Goal: Task Accomplishment & Management: Complete application form

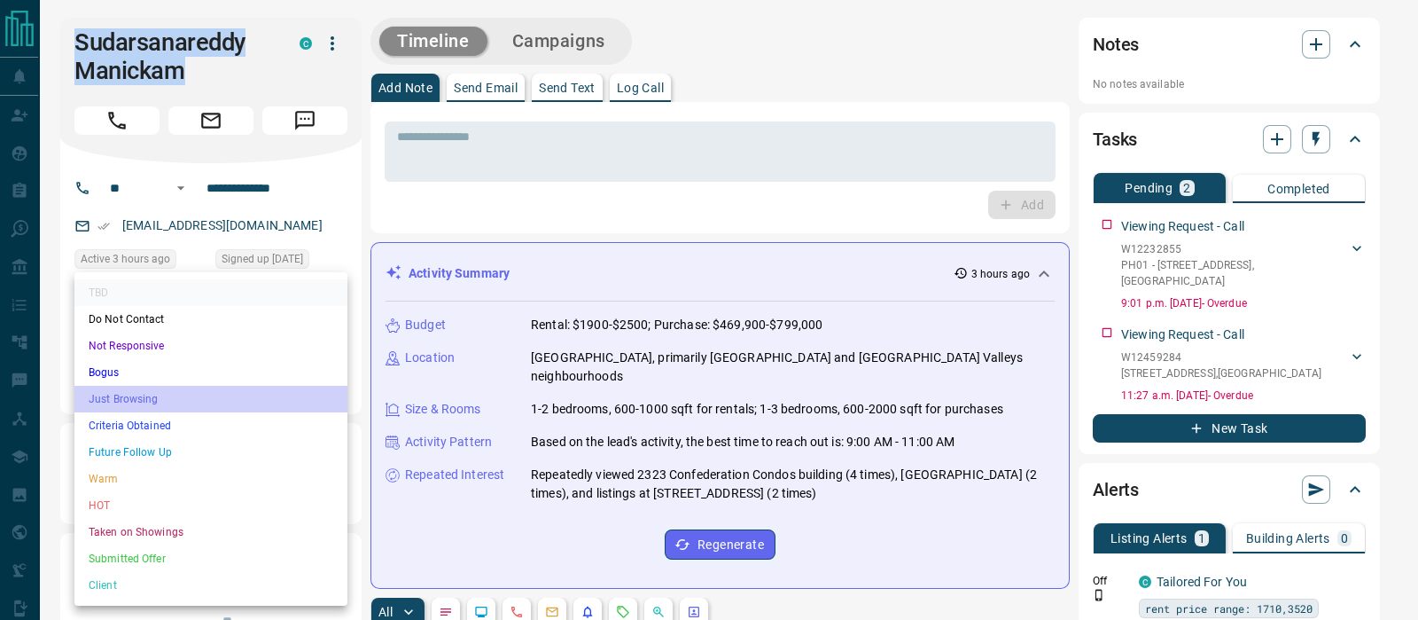
click at [146, 401] on li "Just Browsing" at bounding box center [210, 399] width 273 height 27
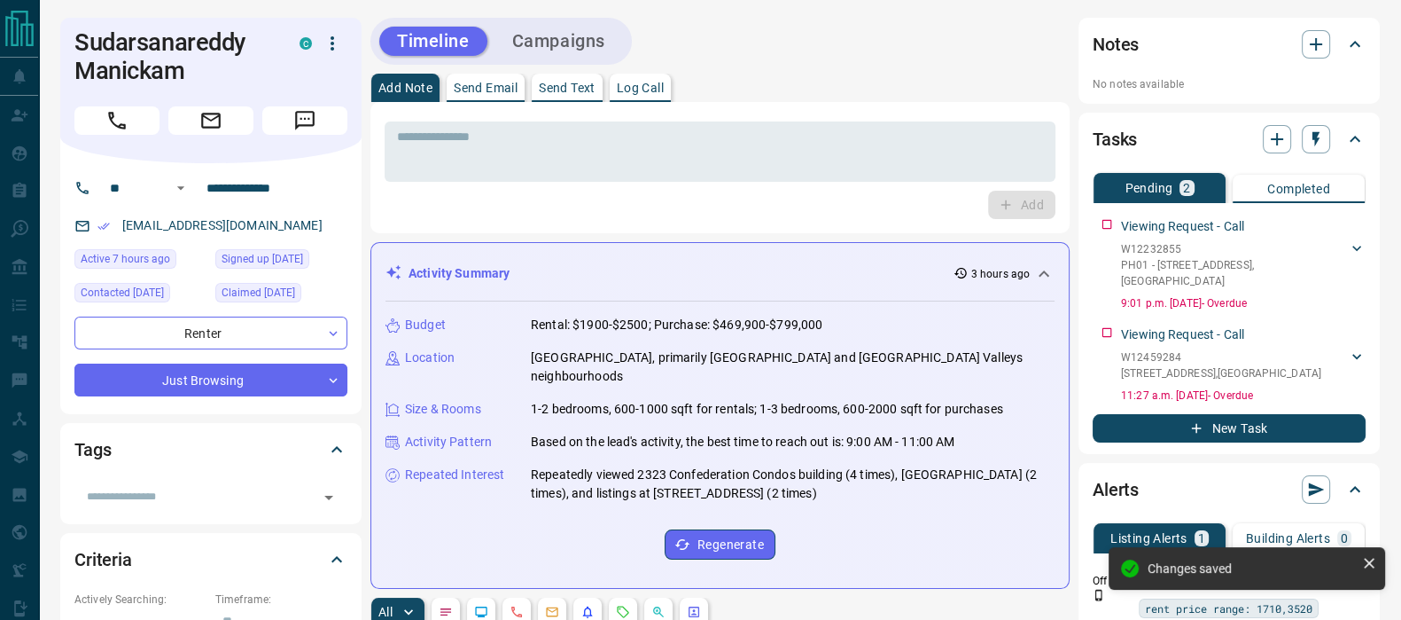
type input "*"
click at [1319, 43] on icon "button" at bounding box center [1316, 44] width 21 height 21
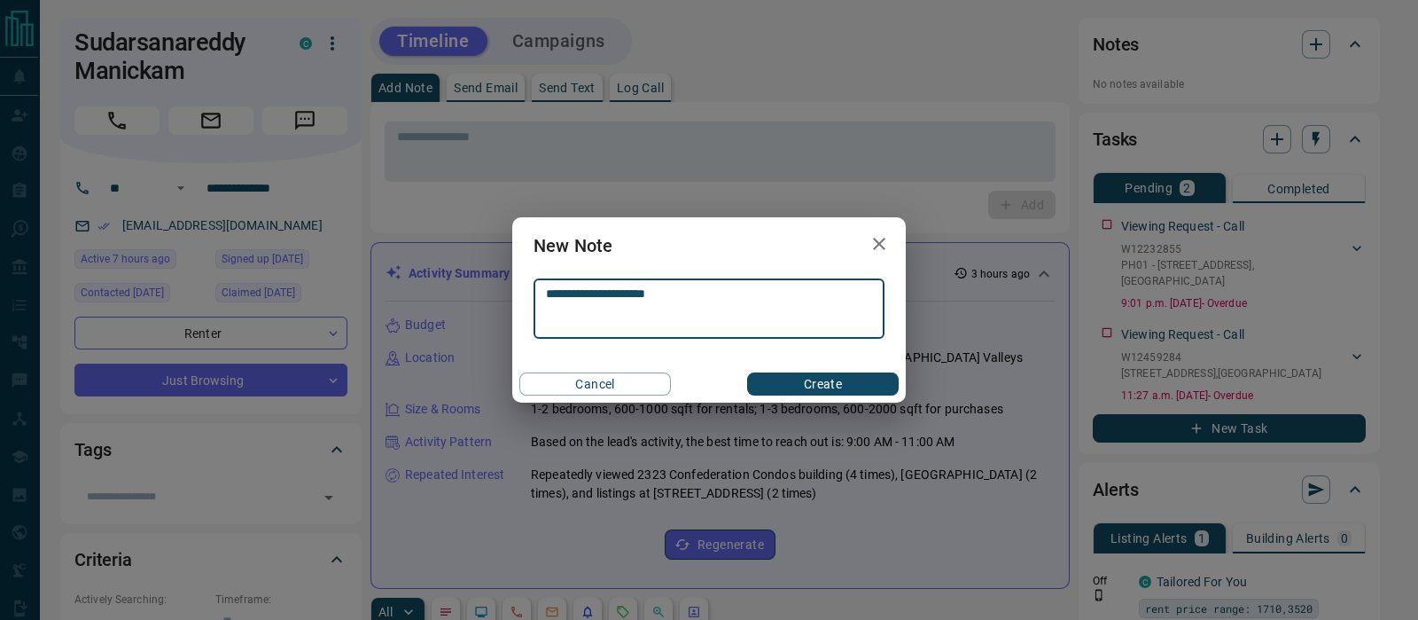
type textarea "**********"
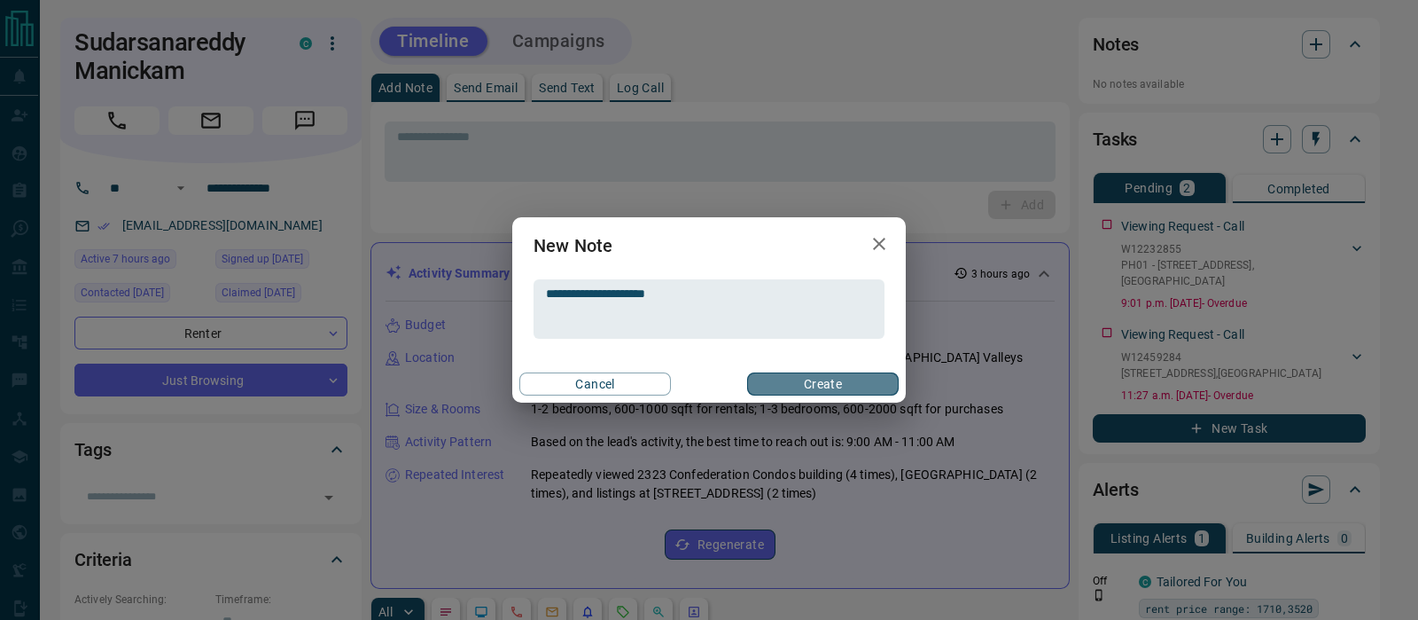
click at [839, 382] on button "Create" at bounding box center [823, 383] width 152 height 23
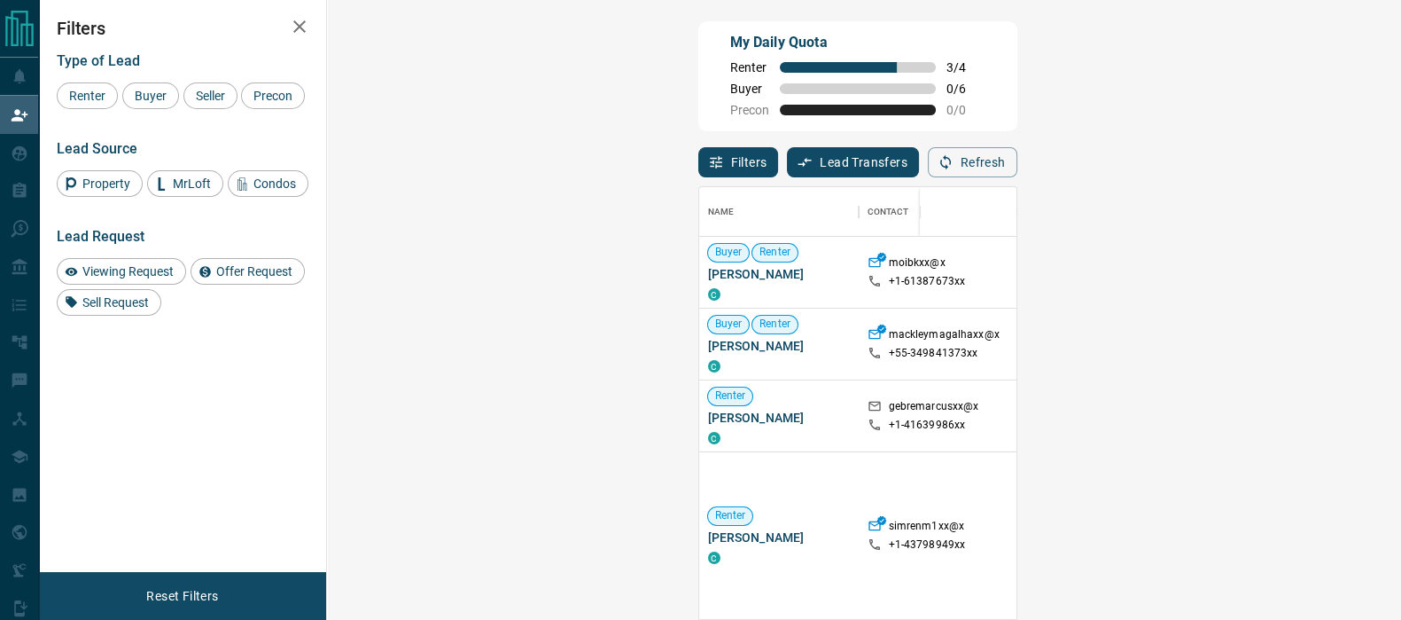
scroll to position [450, 1019]
